Goal: Task Accomplishment & Management: Manage account settings

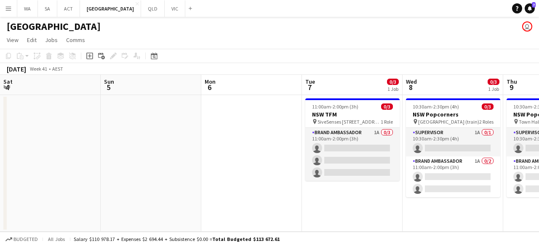
scroll to position [0, 203]
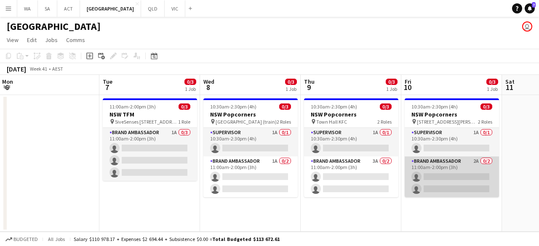
click at [418, 167] on app-card-role "Brand Ambassador 2A 0/2 11:00am-2:00pm (3h) single-neutral-actions single-neutr…" at bounding box center [452, 177] width 94 height 41
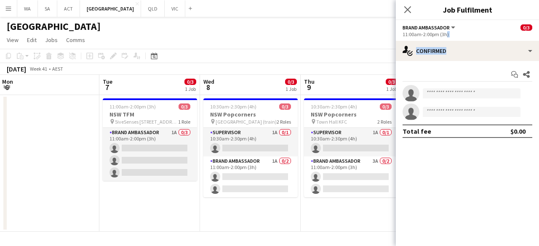
drag, startPoint x: 443, startPoint y: 40, endPoint x: 442, endPoint y: 73, distance: 32.4
click at [442, 73] on div "Brand Ambassador All roles Brand Ambassador 0/3 11:00am-2:00pm (3h) single-neut…" at bounding box center [467, 133] width 143 height 226
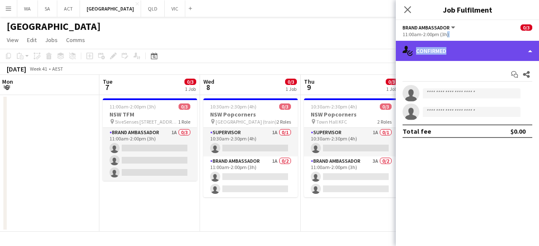
click at [447, 60] on div "single-neutral-actions-check-2 Confirmed" at bounding box center [467, 51] width 143 height 20
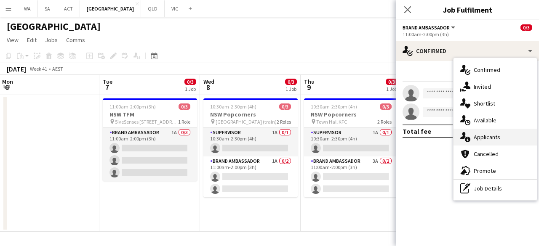
click at [491, 139] on span "Applicants" at bounding box center [487, 138] width 27 height 8
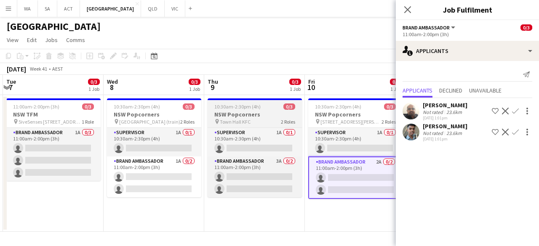
scroll to position [0, 300]
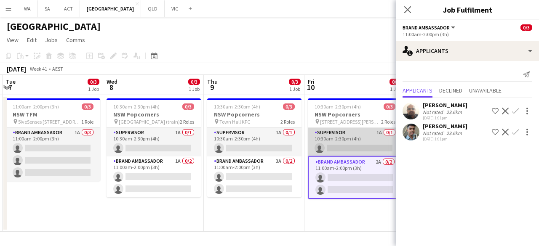
click at [353, 144] on app-card-role "Supervisor 1A 0/1 10:30am-2:30pm (4h) single-neutral-actions" at bounding box center [355, 142] width 94 height 29
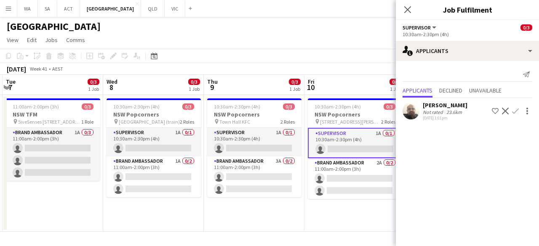
click at [516, 111] on app-icon "Confirm" at bounding box center [515, 111] width 7 height 7
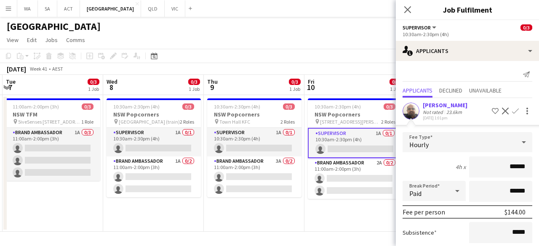
scroll to position [73, 0]
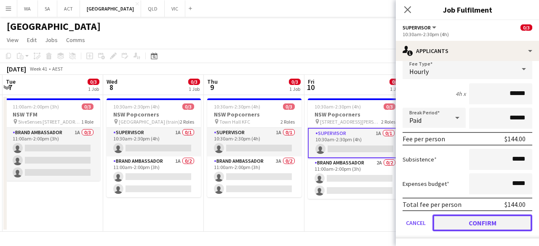
click at [481, 224] on button "Confirm" at bounding box center [483, 223] width 100 height 17
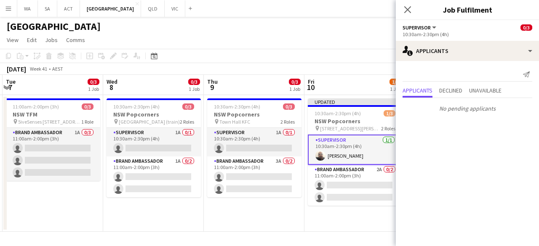
scroll to position [0, 0]
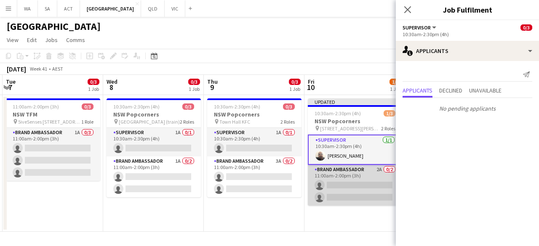
click at [386, 195] on app-card-role "Brand Ambassador 2A 0/2 11:00am-2:00pm (3h) single-neutral-actions single-neutr…" at bounding box center [355, 185] width 94 height 41
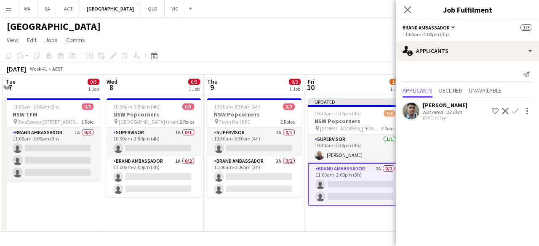
click at [516, 111] on app-icon "Confirm" at bounding box center [515, 111] width 7 height 7
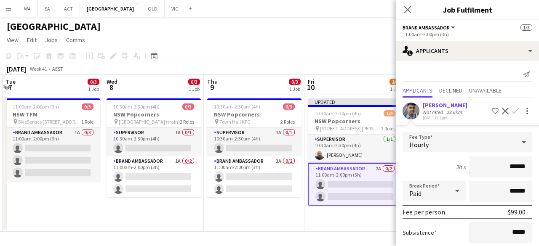
scroll to position [73, 0]
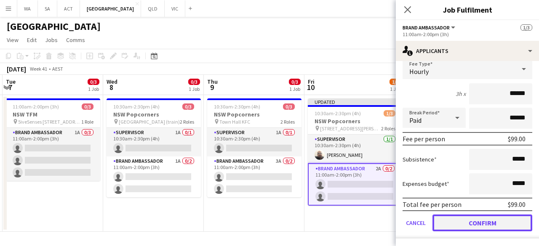
click at [485, 221] on button "Confirm" at bounding box center [483, 223] width 100 height 17
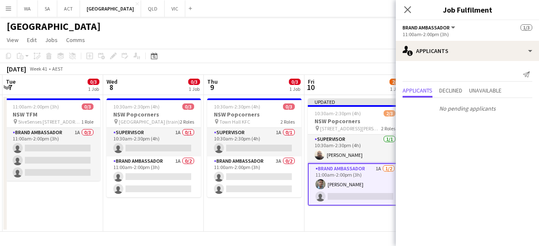
scroll to position [0, 0]
click at [368, 188] on app-card-role "Brand Ambassador 1A [DATE] 11:00am-2:00pm (3h) [PERSON_NAME] single-neutral-act…" at bounding box center [355, 184] width 94 height 43
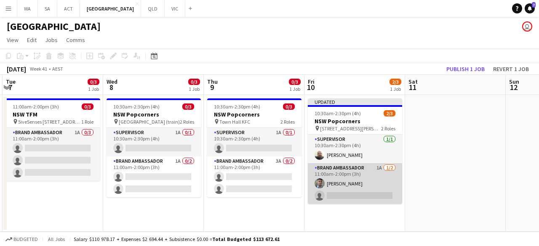
click at [368, 188] on app-card-role "Brand Ambassador 1A [DATE] 11:00am-2:00pm (3h) [PERSON_NAME] single-neutral-act…" at bounding box center [355, 183] width 94 height 41
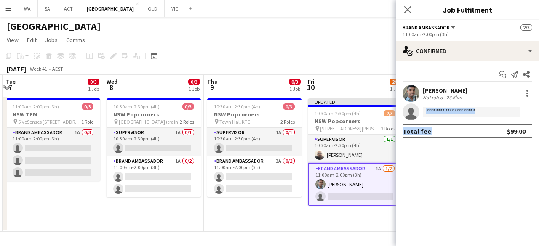
drag, startPoint x: 484, startPoint y: 122, endPoint x: 482, endPoint y: 117, distance: 4.8
click at [482, 117] on app-confirmed-crew "[PERSON_NAME] Not rated 23.6km single-neutral-actions Total fee $99.00" at bounding box center [467, 111] width 143 height 53
click at [332, 205] on app-card-role "Brand Ambassador 1A [DATE] 11:00am-2:00pm (3h) [PERSON_NAME] single-neutral-act…" at bounding box center [355, 184] width 94 height 43
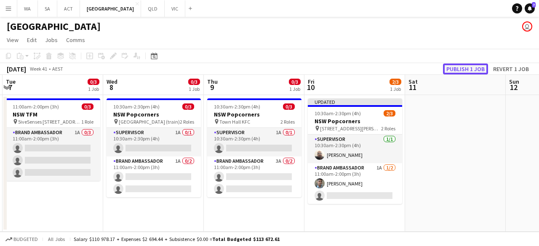
click at [463, 64] on button "Publish 1 job" at bounding box center [465, 69] width 45 height 11
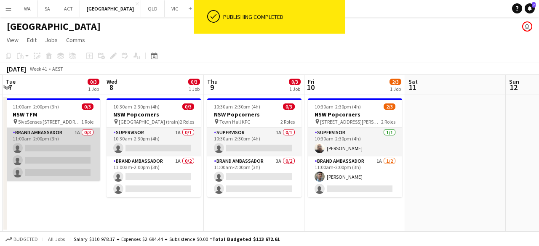
click at [87, 147] on app-card-role "Brand Ambassador 1A 0/3 11:00am-2:00pm (3h) single-neutral-actions single-neutr…" at bounding box center [53, 154] width 94 height 53
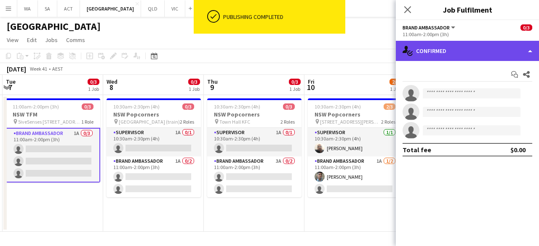
click at [440, 45] on div "single-neutral-actions-check-2 Confirmed" at bounding box center [467, 51] width 143 height 20
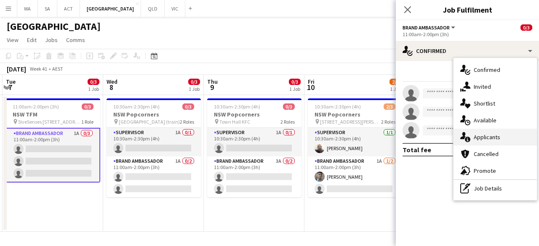
click at [481, 144] on div "single-neutral-actions-information Applicants" at bounding box center [495, 137] width 83 height 17
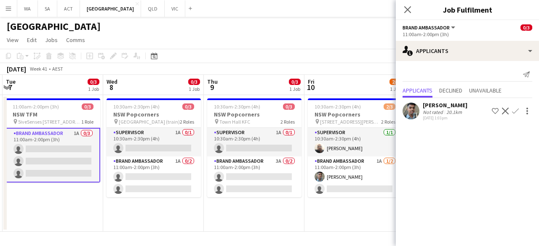
click at [515, 112] on app-icon "Confirm" at bounding box center [515, 111] width 7 height 7
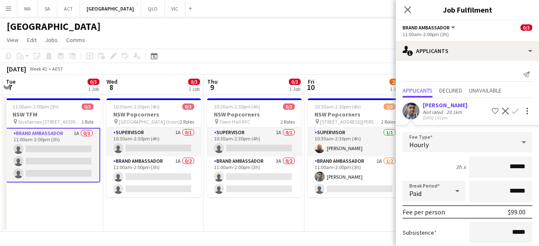
scroll to position [73, 0]
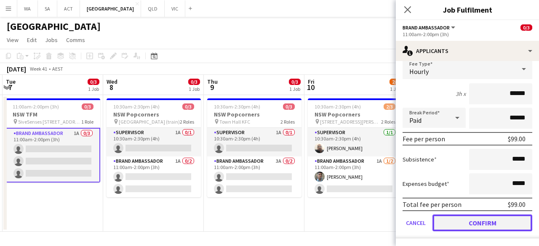
click at [462, 226] on button "Confirm" at bounding box center [483, 223] width 100 height 17
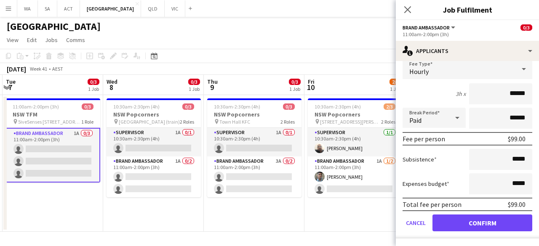
scroll to position [0, 0]
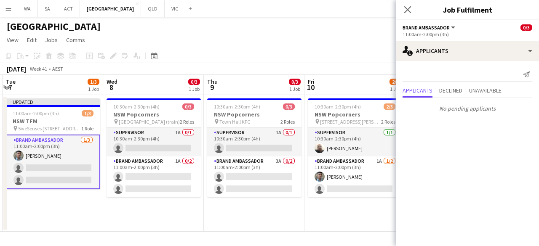
click at [53, 152] on app-card-role "Brand Ambassador [DATE] 11:00am-2:00pm (3h) [PERSON_NAME] single-neutral-action…" at bounding box center [53, 162] width 94 height 55
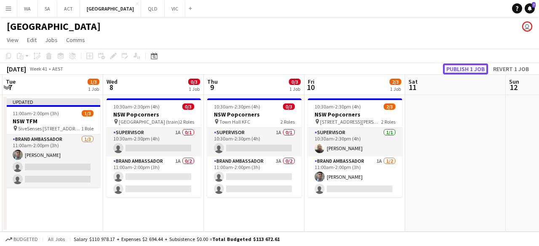
click at [466, 72] on button "Publish 1 job" at bounding box center [465, 69] width 45 height 11
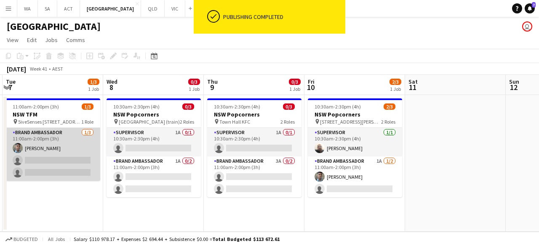
click at [40, 144] on app-card-role "Brand Ambassador [DATE] 11:00am-2:00pm (3h) [PERSON_NAME] single-neutral-action…" at bounding box center [53, 154] width 94 height 53
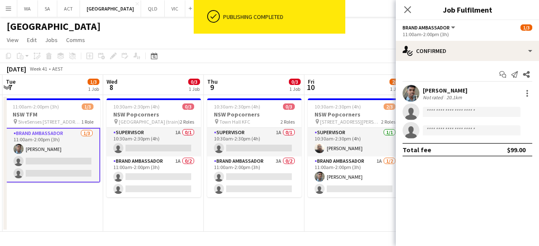
click at [424, 90] on div "[PERSON_NAME]" at bounding box center [445, 91] width 45 height 8
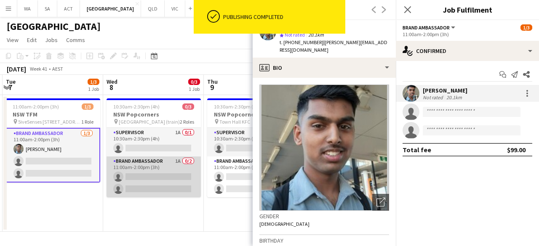
click at [144, 160] on app-card-role "Brand Ambassador 1A 0/2 11:00am-2:00pm (3h) single-neutral-actions single-neutr…" at bounding box center [154, 177] width 94 height 41
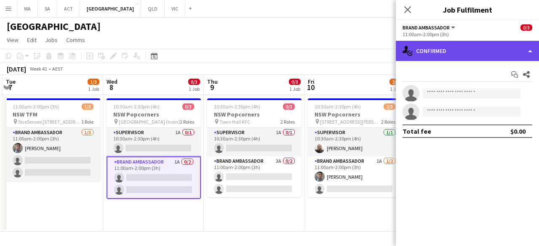
click at [442, 55] on div "single-neutral-actions-check-2 Confirmed" at bounding box center [467, 51] width 143 height 20
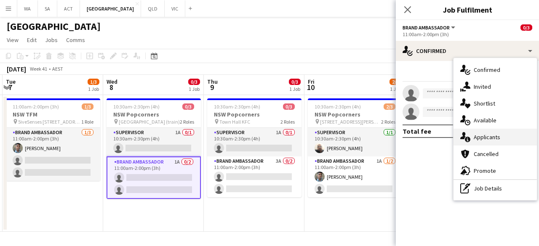
click at [484, 135] on span "Applicants" at bounding box center [487, 138] width 27 height 8
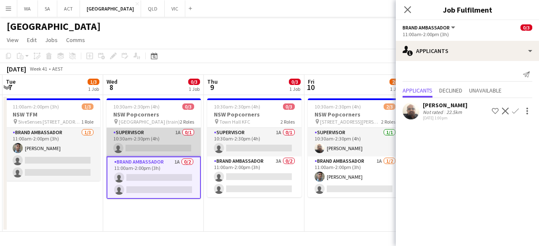
click at [174, 139] on app-card-role "Supervisor 1A 0/1 10:30am-2:30pm (4h) single-neutral-actions" at bounding box center [154, 142] width 94 height 29
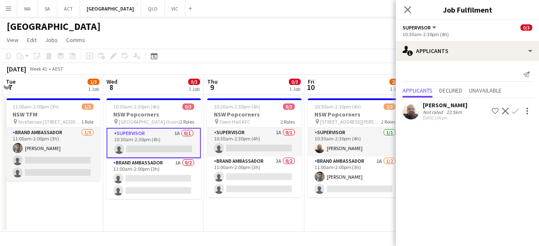
click at [516, 110] on app-icon "Confirm" at bounding box center [515, 111] width 7 height 7
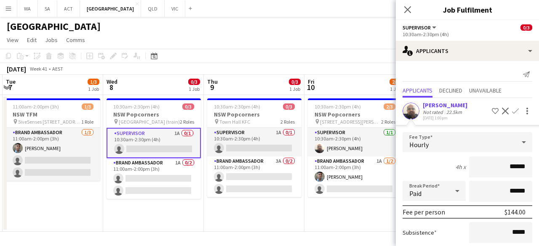
scroll to position [73, 0]
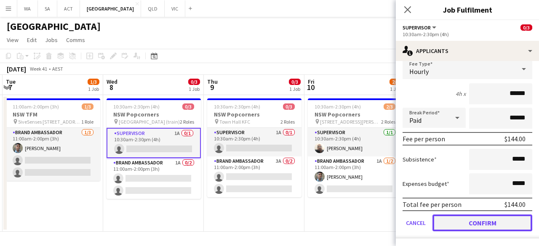
click at [468, 225] on button "Confirm" at bounding box center [483, 223] width 100 height 17
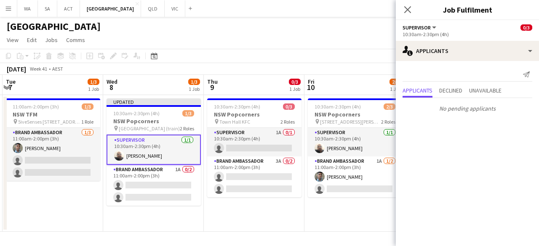
scroll to position [0, 0]
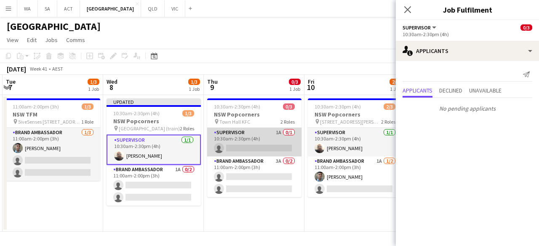
click at [272, 148] on app-card-role "Supervisor 1A 0/1 10:30am-2:30pm (4h) single-neutral-actions" at bounding box center [254, 142] width 94 height 29
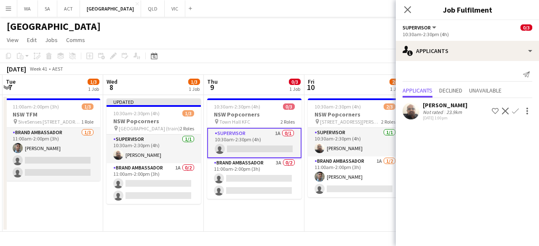
click at [522, 110] on div at bounding box center [527, 111] width 12 height 10
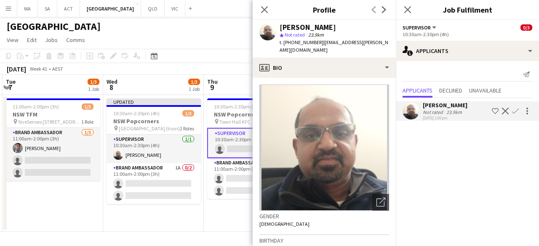
click at [511, 113] on button "Confirm" at bounding box center [516, 111] width 10 height 10
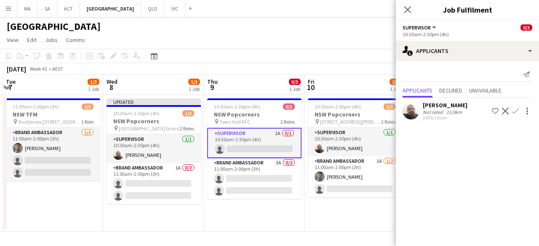
click at [511, 113] on button "Confirm" at bounding box center [516, 111] width 10 height 10
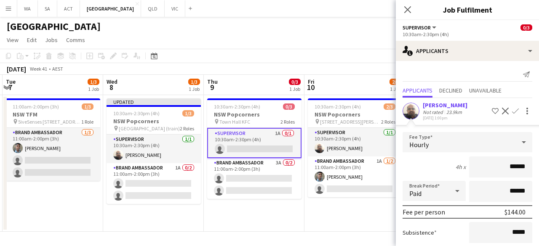
scroll to position [73, 0]
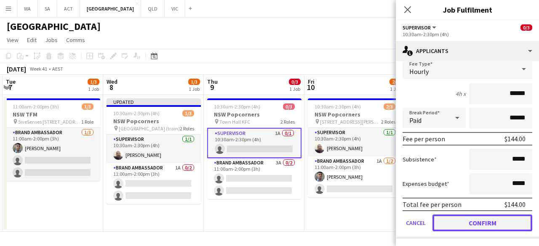
click at [469, 221] on button "Confirm" at bounding box center [483, 223] width 100 height 17
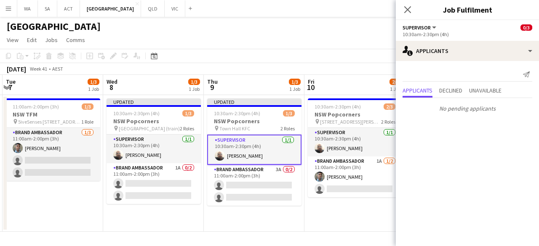
scroll to position [0, 0]
click at [322, 218] on app-date-cell "10:30am-2:30pm (4h) 2/3 NSW Popcorners pin [STREET_ADDRESS][PERSON_NAME] 2 Role…" at bounding box center [355, 163] width 101 height 137
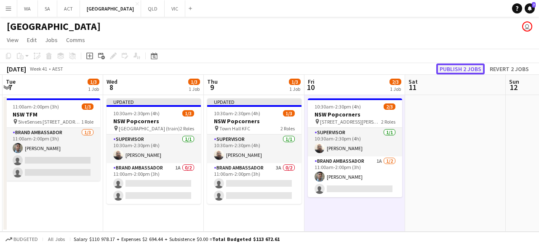
click at [467, 72] on button "Publish 2 jobs" at bounding box center [460, 69] width 48 height 11
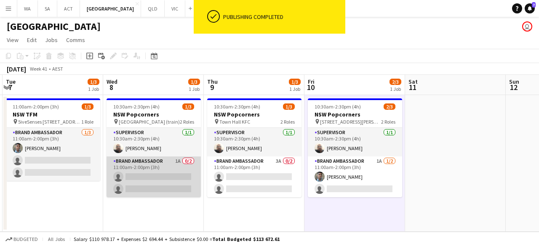
click at [169, 186] on app-card-role "Brand Ambassador 1A 0/2 11:00am-2:00pm (3h) single-neutral-actions single-neutr…" at bounding box center [154, 177] width 94 height 41
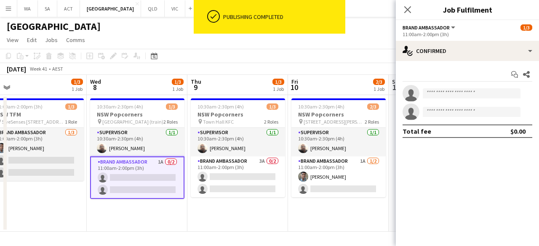
drag, startPoint x: 164, startPoint y: 147, endPoint x: 149, endPoint y: 140, distance: 16.8
click at [149, 140] on app-calendar-viewport "Sat 4 Sun 5 Mon 6 Tue 7 1/3 1 Job Wed 8 1/3 1 Job Thu 9 1/3 1 Job Fri 10 2/3 1 …" at bounding box center [269, 153] width 539 height 157
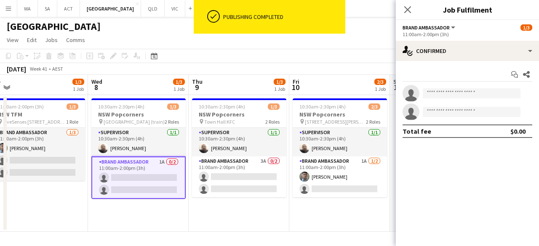
click at [149, 140] on app-calendar-viewport "Sat 4 Sun 5 Mon 6 Tue 7 1/3 1 Job Wed 8 1/3 1 Job Thu 9 1/3 1 Job Fri 10 2/3 1 …" at bounding box center [269, 153] width 539 height 157
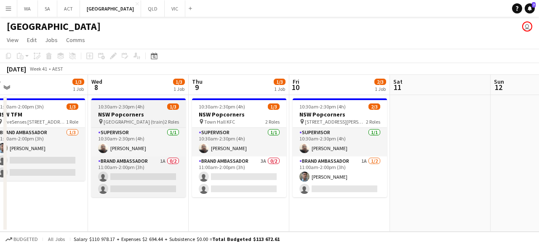
click at [144, 123] on span "[GEOGRAPHIC_DATA] (train)" at bounding box center [134, 122] width 61 height 6
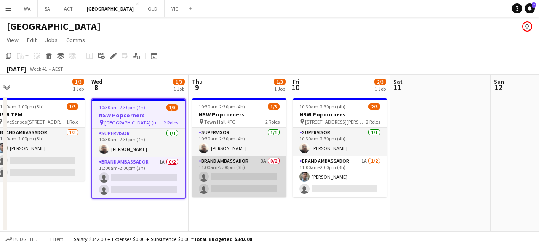
click at [211, 161] on app-card-role "Brand Ambassador 3A 0/2 11:00am-2:00pm (3h) single-neutral-actions single-neutr…" at bounding box center [239, 177] width 94 height 41
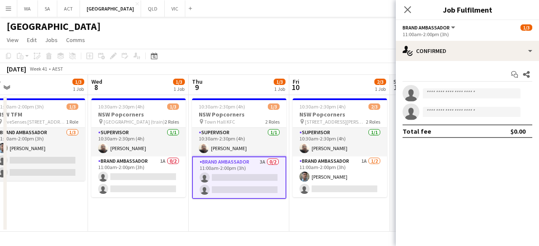
click at [238, 53] on app-toolbar "Copy Paste Paste Ctrl+V Paste with crew Ctrl+Shift+V Paste linked Job [GEOGRAPH…" at bounding box center [269, 56] width 539 height 14
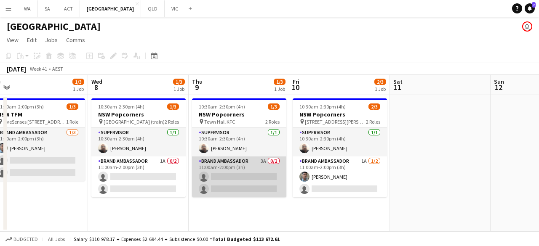
click at [231, 175] on app-card-role "Brand Ambassador 3A 0/2 11:00am-2:00pm (3h) single-neutral-actions single-neutr…" at bounding box center [239, 177] width 94 height 41
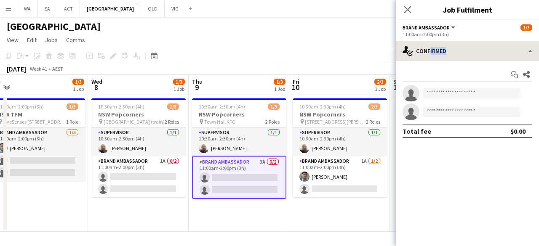
drag, startPoint x: 417, startPoint y: 61, endPoint x: 430, endPoint y: 53, distance: 15.5
click at [430, 53] on div "single-neutral-actions-check-2 Confirmed single-neutral-actions-check-2 Confirm…" at bounding box center [467, 144] width 143 height 206
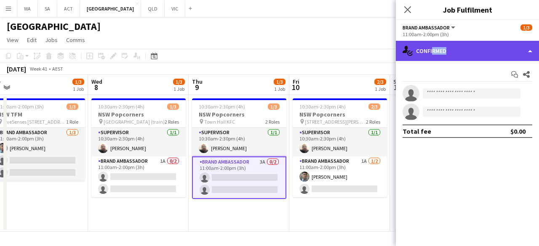
click at [430, 53] on div "single-neutral-actions-check-2 Confirmed" at bounding box center [467, 51] width 143 height 20
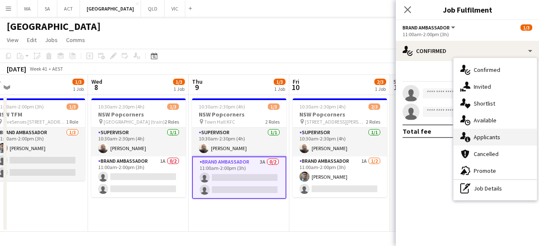
click at [489, 142] on div "single-neutral-actions-information Applicants" at bounding box center [495, 137] width 83 height 17
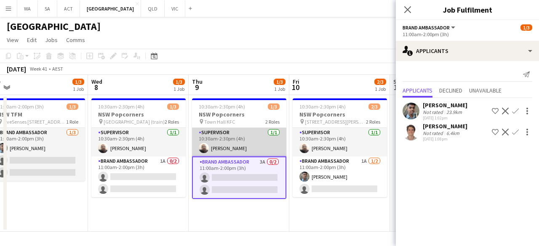
scroll to position [0, 276]
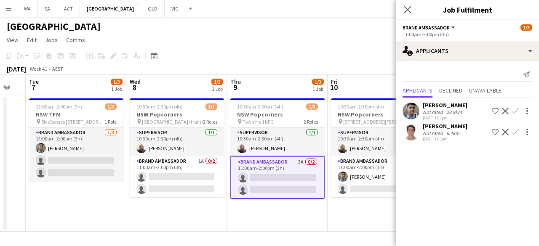
click at [517, 131] on app-icon "Confirm" at bounding box center [515, 132] width 7 height 7
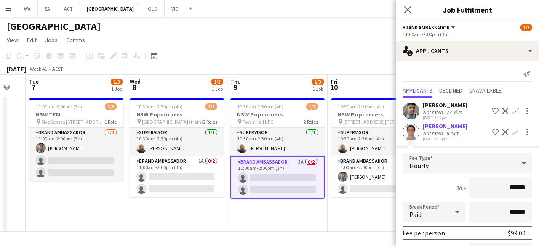
scroll to position [94, 0]
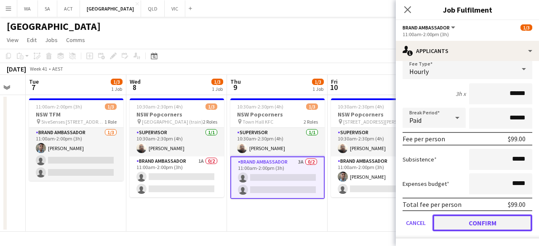
click at [452, 222] on button "Confirm" at bounding box center [483, 223] width 100 height 17
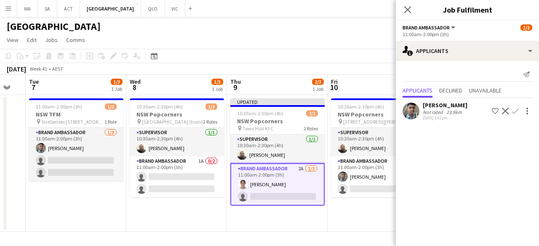
scroll to position [0, 0]
click at [519, 104] on div "[PERSON_NAME] Not rated 23.9km [DATE] 1:02pm Shortlist crew Decline Confirm" at bounding box center [467, 111] width 143 height 19
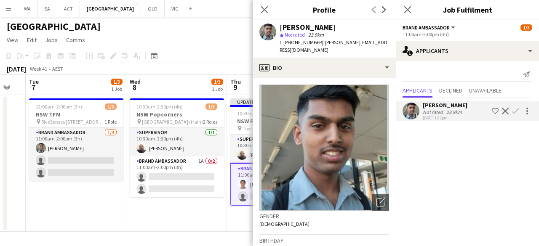
click at [519, 104] on div "[PERSON_NAME] Not rated 23.9km [DATE] 1:02pm Shortlist crew Decline Confirm" at bounding box center [467, 111] width 143 height 19
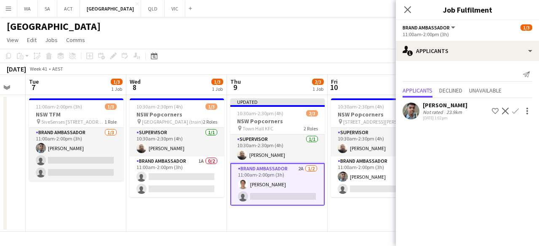
click at [517, 112] on app-icon "Confirm" at bounding box center [515, 111] width 7 height 7
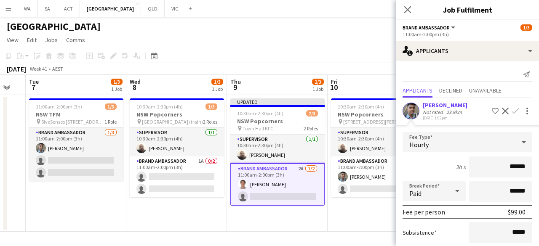
scroll to position [73, 0]
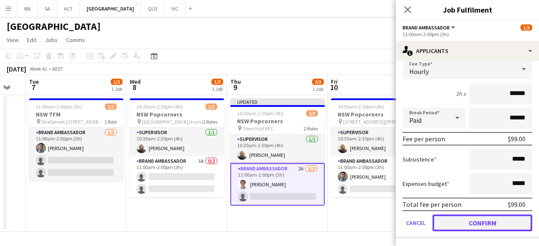
click at [456, 221] on button "Confirm" at bounding box center [483, 223] width 100 height 17
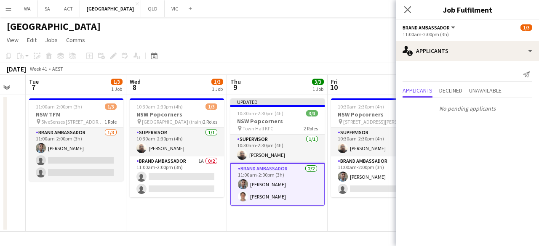
scroll to position [0, 0]
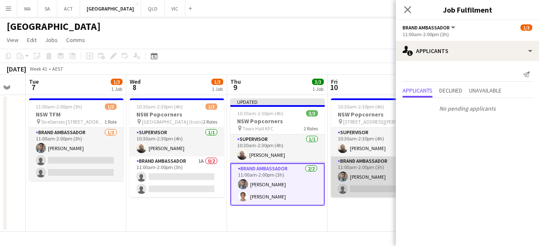
click at [348, 187] on app-card-role "Brand Ambassador 1A [DATE] 11:00am-2:00pm (3h) [PERSON_NAME] single-neutral-act…" at bounding box center [378, 177] width 94 height 41
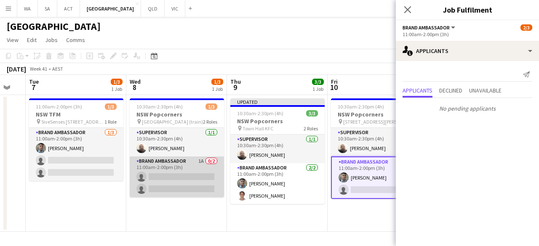
click at [181, 171] on app-card-role "Brand Ambassador 1A 0/2 11:00am-2:00pm (3h) single-neutral-actions single-neutr…" at bounding box center [177, 177] width 94 height 41
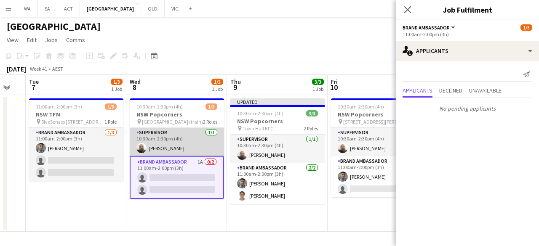
scroll to position [0, 216]
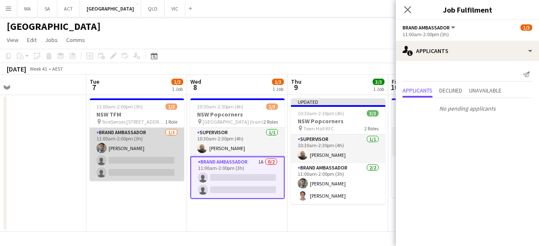
click at [143, 165] on app-card-role "Brand Ambassador [DATE] 11:00am-2:00pm (3h) [PERSON_NAME] single-neutral-action…" at bounding box center [137, 154] width 94 height 53
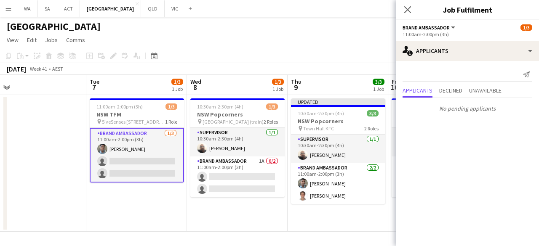
click at [259, 214] on app-date-cell "10:30am-2:30pm (4h) 1/3 NSW Popcorners pin [GEOGRAPHIC_DATA] (train) 2 Roles Su…" at bounding box center [237, 163] width 101 height 137
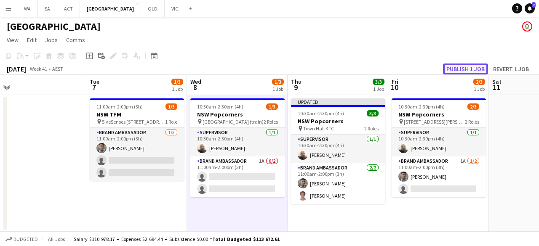
click at [472, 65] on button "Publish 1 job" at bounding box center [465, 69] width 45 height 11
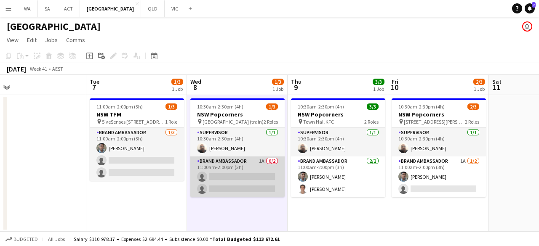
click at [278, 177] on app-card-role "Brand Ambassador 1A 0/2 11:00am-2:00pm (3h) single-neutral-actions single-neutr…" at bounding box center [237, 177] width 94 height 41
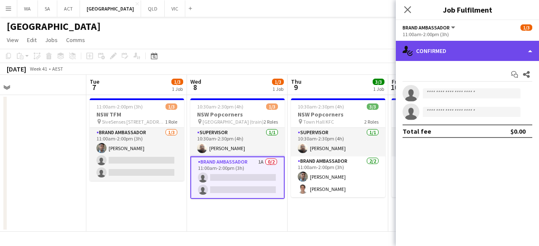
click at [434, 60] on div "single-neutral-actions-check-2 Confirmed" at bounding box center [467, 51] width 143 height 20
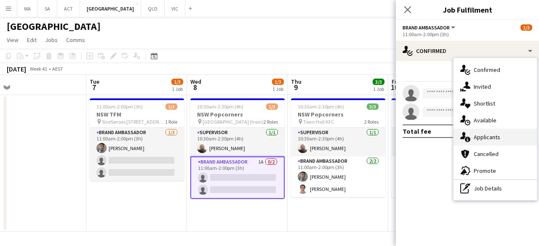
click at [463, 131] on div "single-neutral-actions-information Applicants" at bounding box center [495, 137] width 83 height 17
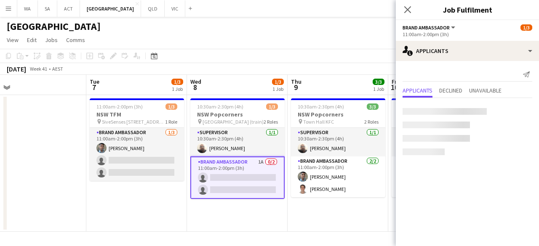
click at [463, 131] on mat-expansion-panel "users2 Applicants Send notification Applicants Declined Unavailable" at bounding box center [467, 153] width 143 height 185
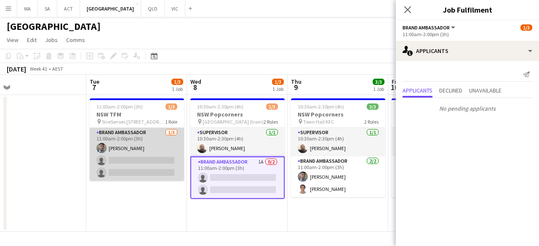
click at [167, 180] on app-card-role "Brand Ambassador [DATE] 11:00am-2:00pm (3h) [PERSON_NAME] single-neutral-action…" at bounding box center [137, 154] width 94 height 53
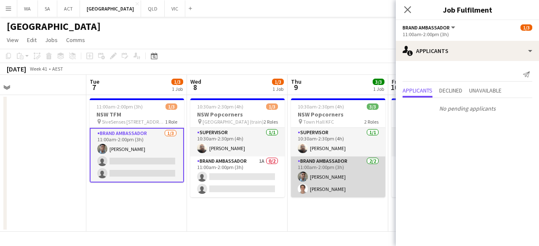
click at [351, 193] on app-card-role "Brand Ambassador [DATE] 11:00am-2:00pm (3h) [PERSON_NAME] [PERSON_NAME] Cuquere…" at bounding box center [338, 177] width 94 height 41
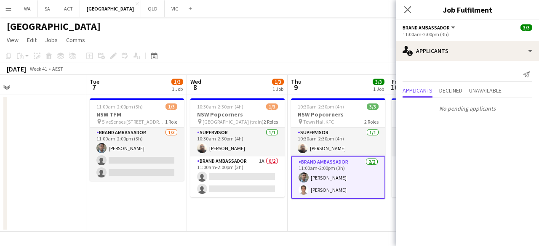
click at [349, 209] on app-date-cell "10:30am-2:30pm (4h) 3/3 NSW Popcorners pin Town Hall KFC 2 Roles Supervisor [DA…" at bounding box center [338, 163] width 101 height 137
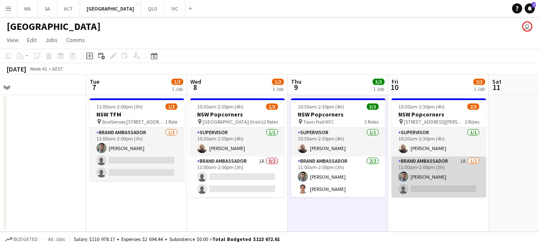
click at [418, 183] on app-card-role "Brand Ambassador 1A [DATE] 11:00am-2:00pm (3h) [PERSON_NAME] single-neutral-act…" at bounding box center [439, 177] width 94 height 41
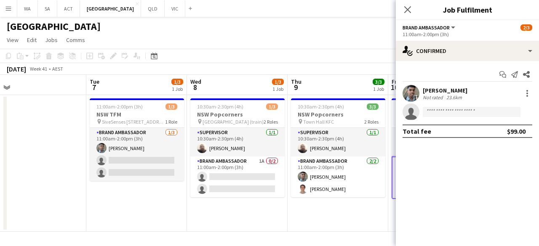
click at [299, 207] on app-date-cell "10:30am-2:30pm (4h) 3/3 NSW Popcorners pin Town Hall KFC 2 Roles Supervisor [DA…" at bounding box center [338, 163] width 101 height 137
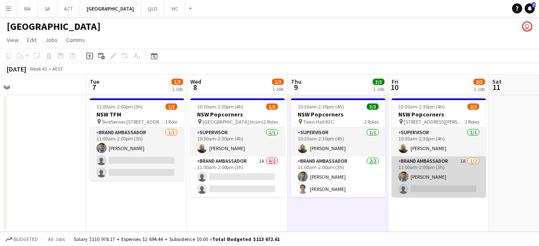
click at [463, 174] on app-card-role "Brand Ambassador 1A [DATE] 11:00am-2:00pm (3h) [PERSON_NAME] single-neutral-act…" at bounding box center [439, 177] width 94 height 41
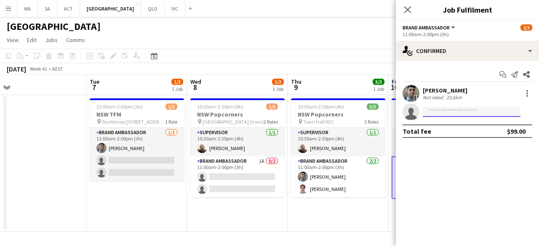
click at [477, 115] on input at bounding box center [472, 112] width 98 height 10
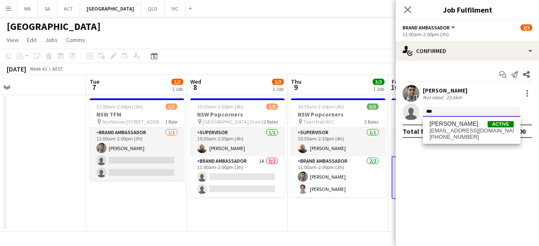
type input "***"
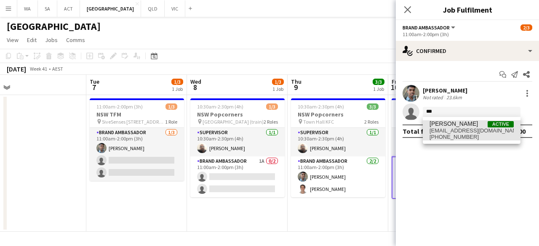
click at [452, 122] on span "[PERSON_NAME]" at bounding box center [454, 123] width 48 height 7
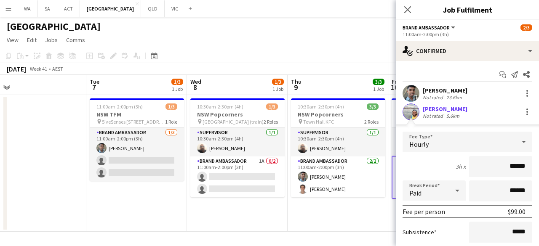
scroll to position [89, 0]
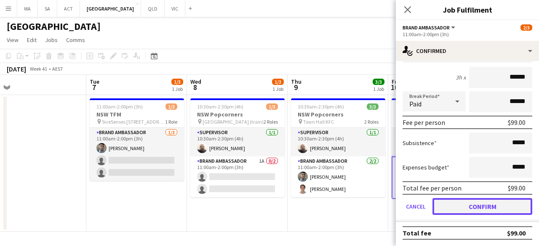
click at [464, 211] on button "Confirm" at bounding box center [483, 206] width 100 height 17
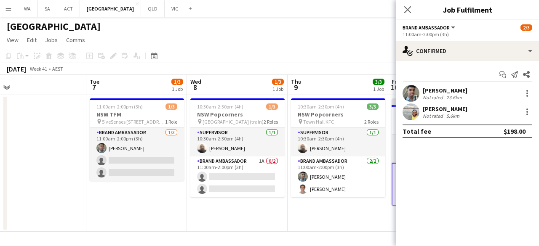
scroll to position [0, 0]
click at [336, 217] on app-date-cell "10:30am-2:30pm (4h) 3/3 NSW Popcorners pin Town Hall KFC 2 Roles Supervisor [DA…" at bounding box center [338, 163] width 101 height 137
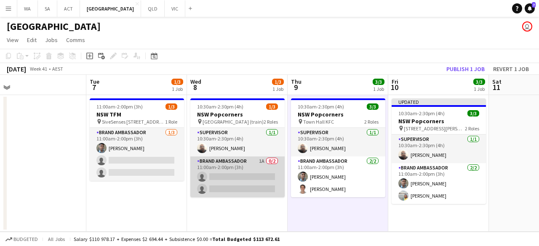
click at [215, 174] on app-card-role "Brand Ambassador 1A 0/2 11:00am-2:00pm (3h) single-neutral-actions single-neutr…" at bounding box center [237, 177] width 94 height 41
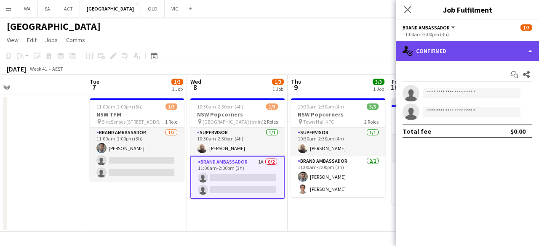
click at [442, 59] on div "single-neutral-actions-check-2 Confirmed" at bounding box center [467, 51] width 143 height 20
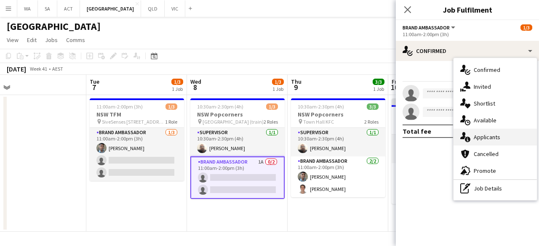
click at [487, 143] on div "single-neutral-actions-information Applicants" at bounding box center [495, 137] width 83 height 17
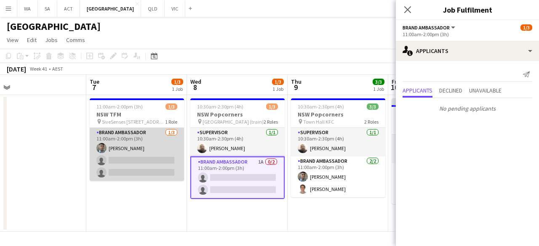
click at [140, 168] on app-card-role "Brand Ambassador [DATE] 11:00am-2:00pm (3h) [PERSON_NAME] single-neutral-action…" at bounding box center [137, 154] width 94 height 53
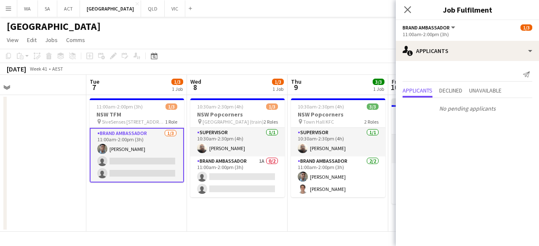
click at [215, 214] on app-date-cell "10:30am-2:30pm (4h) 1/3 NSW Popcorners pin [GEOGRAPHIC_DATA] (train) 2 Roles Su…" at bounding box center [237, 163] width 101 height 137
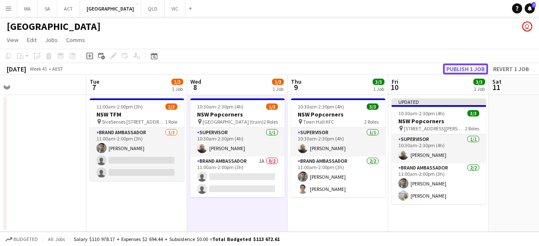
click at [472, 72] on button "Publish 1 job" at bounding box center [465, 69] width 45 height 11
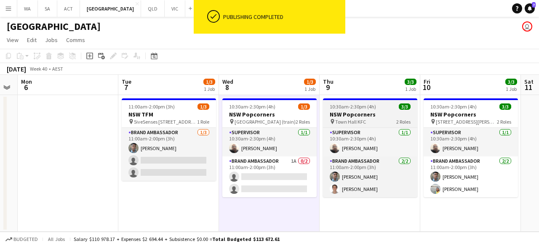
scroll to position [0, 286]
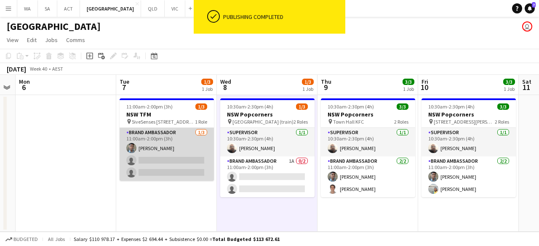
click at [166, 170] on app-card-role "Brand Ambassador [DATE] 11:00am-2:00pm (3h) [PERSON_NAME] single-neutral-action…" at bounding box center [167, 154] width 94 height 53
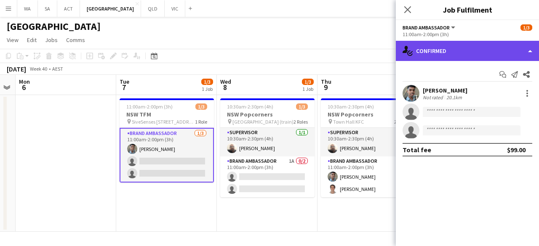
click at [419, 54] on div "single-neutral-actions-check-2 Confirmed" at bounding box center [467, 51] width 143 height 20
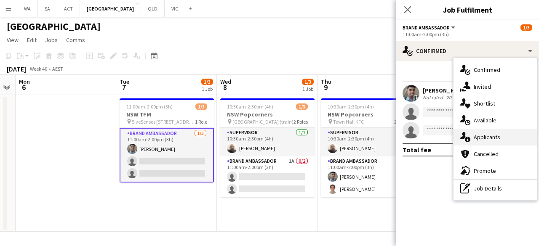
click at [500, 137] on span "Applicants" at bounding box center [487, 138] width 27 height 8
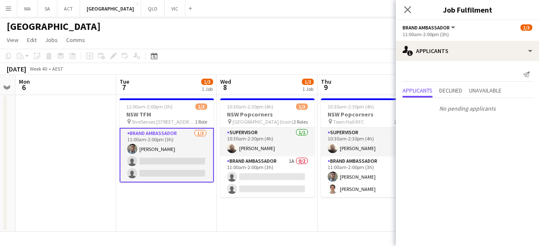
click at [364, 225] on app-date-cell "10:30am-2:30pm (4h) 3/3 NSW Popcorners pin Town Hall KFC 2 Roles Supervisor [DA…" at bounding box center [368, 163] width 101 height 137
